Goal: Task Accomplishment & Management: Manage account settings

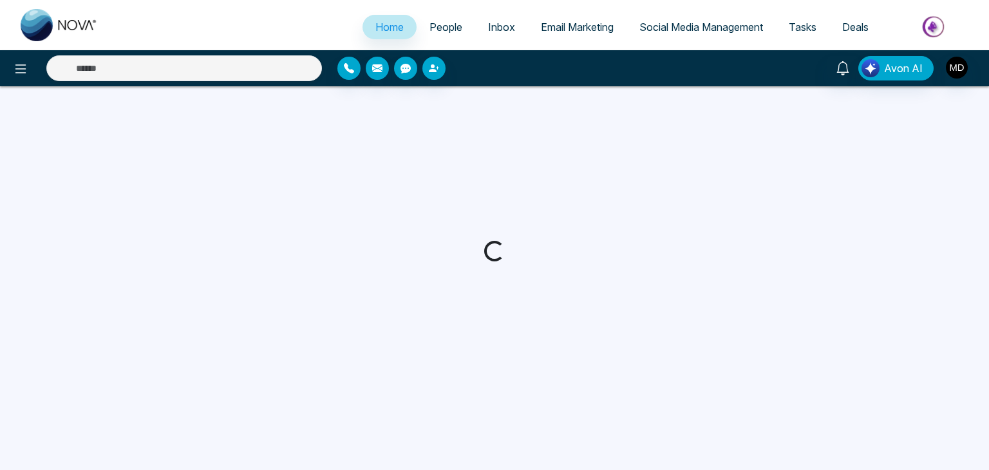
select select "*"
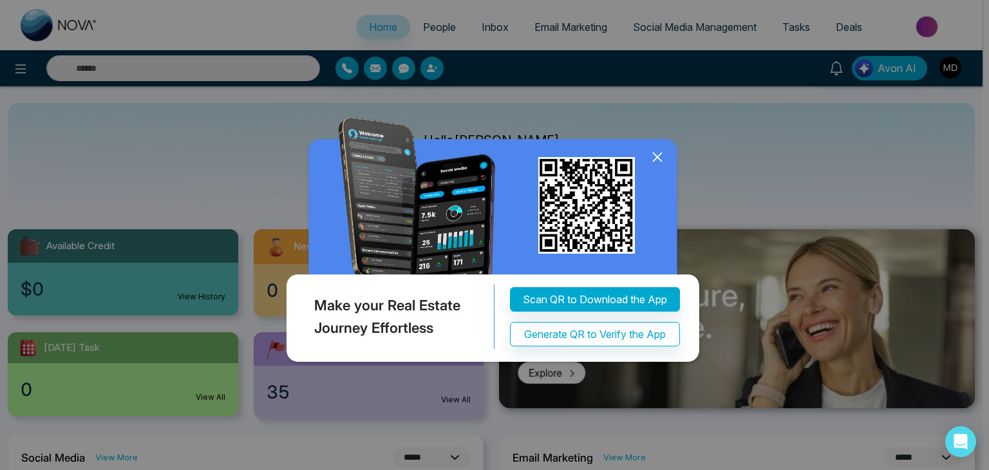
click at [659, 154] on icon at bounding box center [657, 156] width 19 height 19
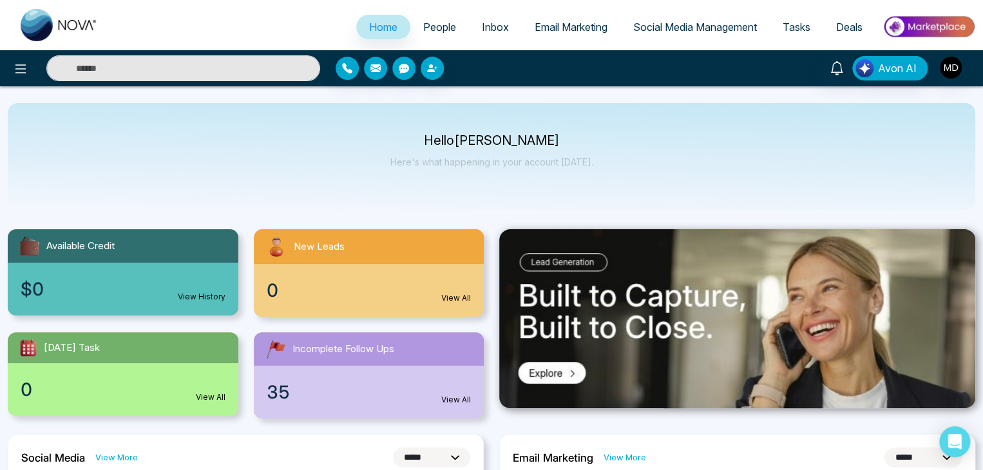
click at [435, 29] on span "People" at bounding box center [439, 27] width 33 height 13
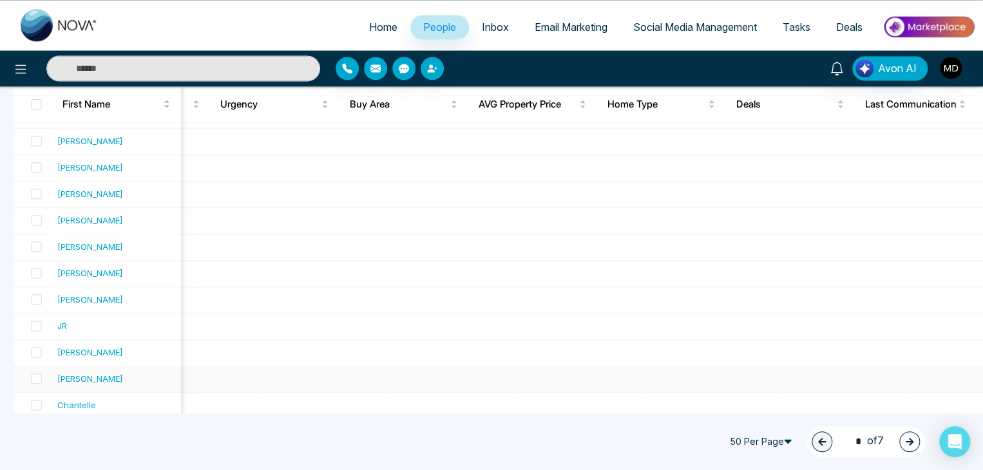
scroll to position [917, 0]
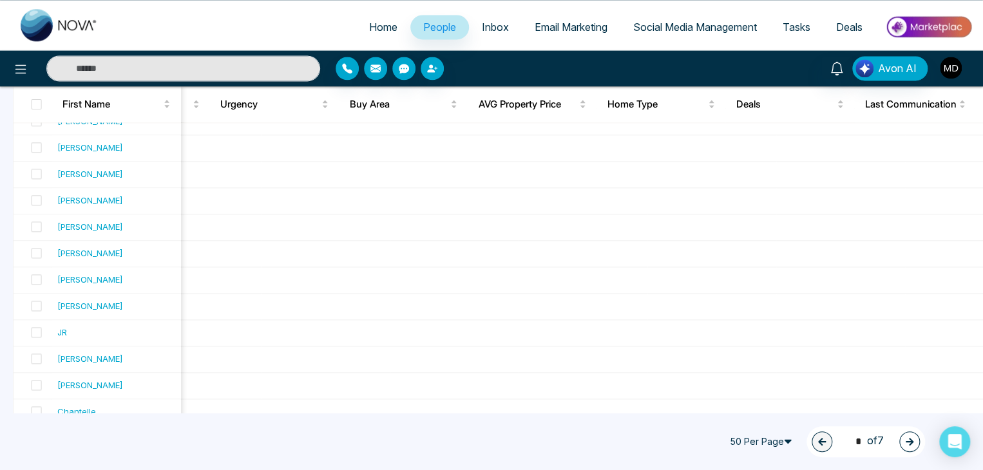
click at [958, 62] on img "button" at bounding box center [950, 68] width 22 height 22
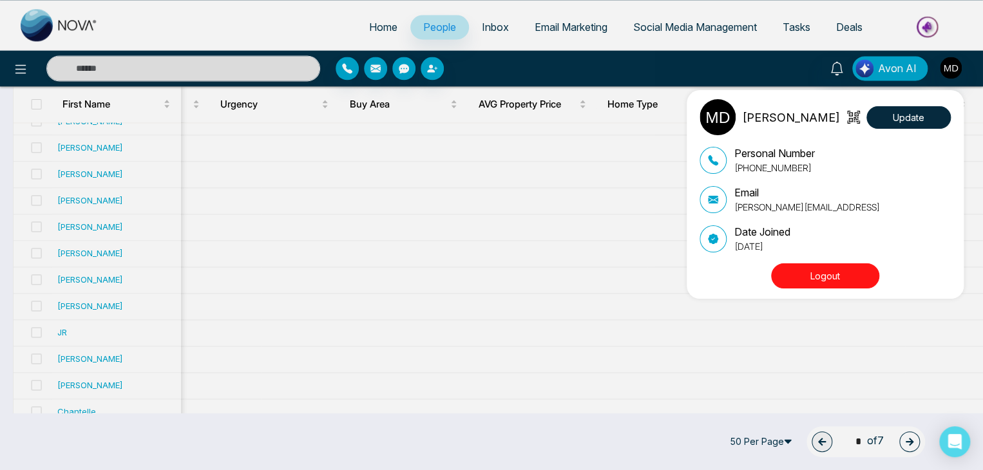
click at [860, 272] on button "Logout" at bounding box center [825, 275] width 108 height 25
